Goal: Task Accomplishment & Management: Manage account settings

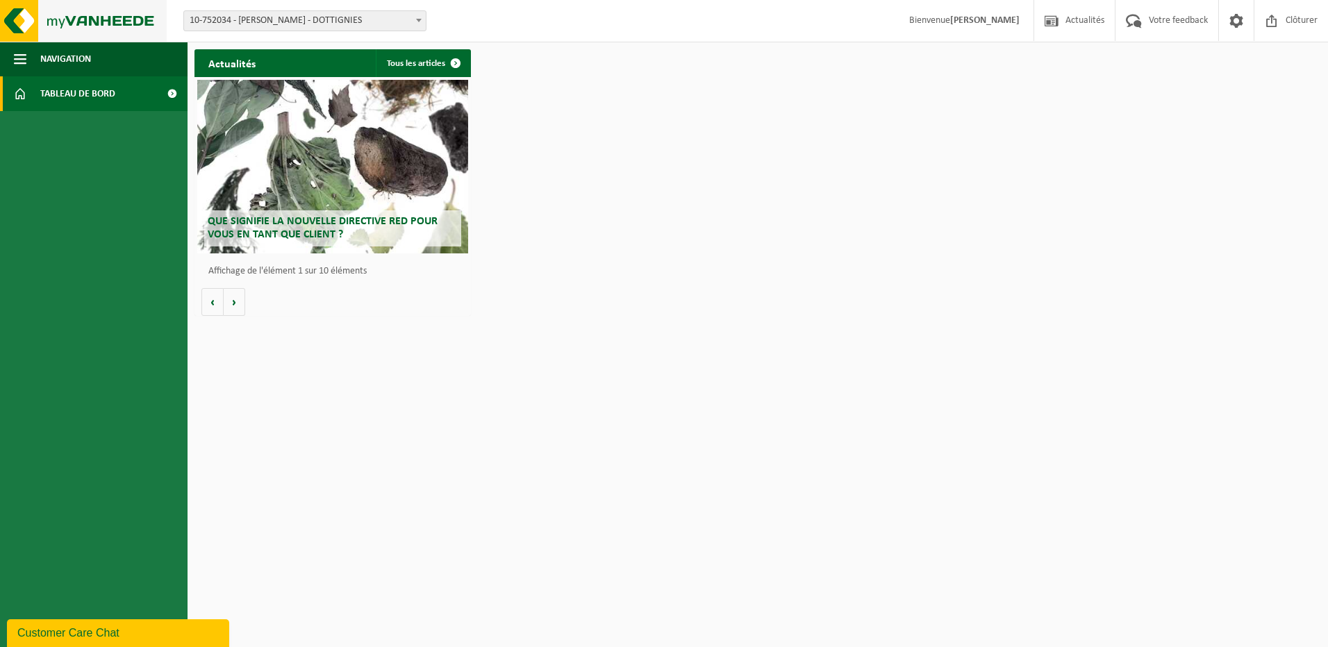
click at [29, 17] on img at bounding box center [83, 21] width 167 height 42
click at [76, 96] on span "Tableau de bord" at bounding box center [77, 93] width 75 height 35
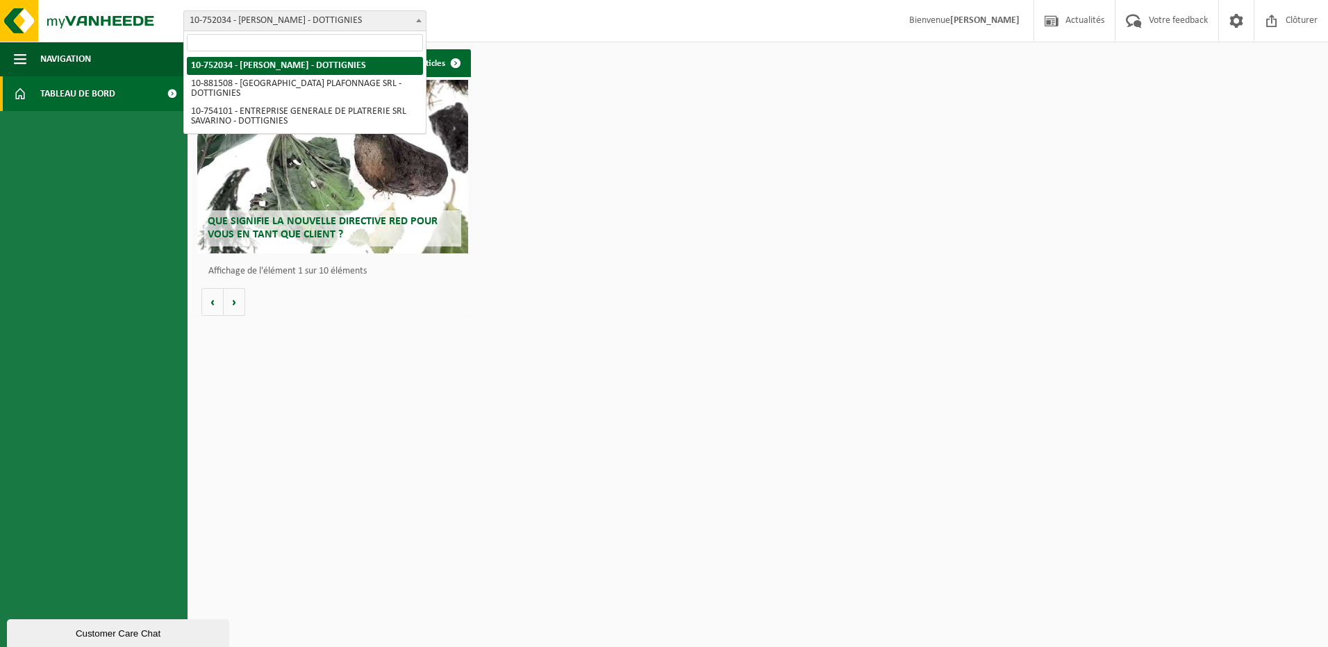
click at [300, 24] on span "10-752034 - [PERSON_NAME] - DOTTIGNIES" at bounding box center [305, 20] width 242 height 19
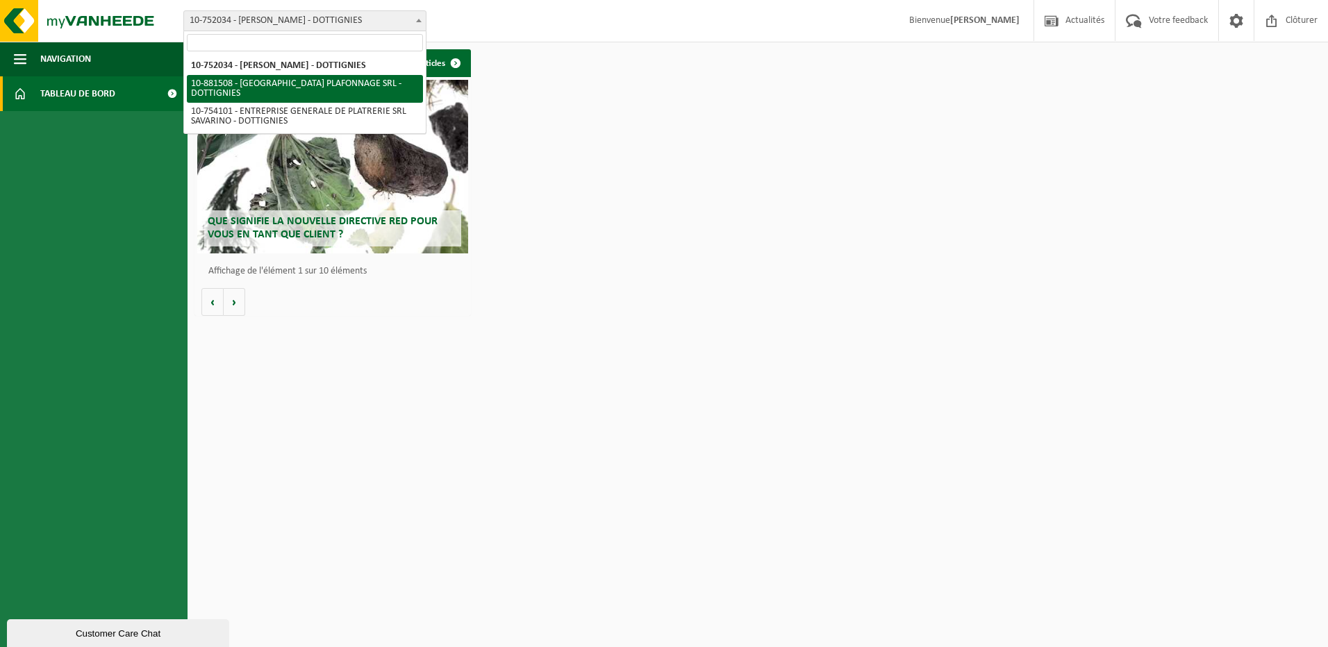
select select "110556"
